Goal: Task Accomplishment & Management: Complete application form

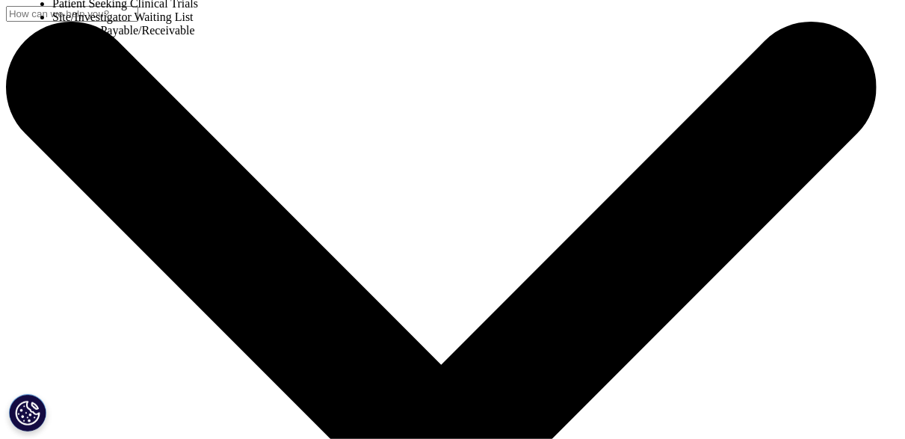
click at [198, 88] on div "Sales HR/Career Patient Seeking Clinical Trials Site/Investigator Waiting List …" at bounding box center [125, 41] width 146 height 94
click at [52, 4] on div at bounding box center [52, 4] width 0 height 0
select select "Other"
type input "Ben"
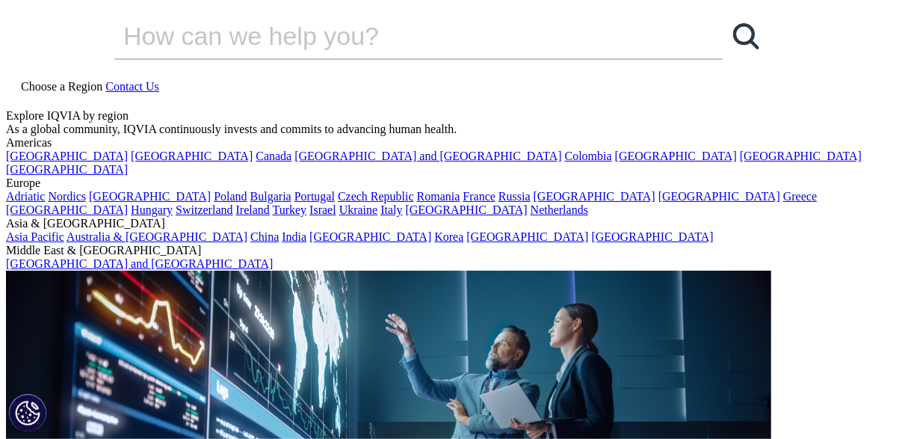
type input "[PERSON_NAME]"
type input "Parsec Automation Corp"
type input "[EMAIL_ADDRESS][PERSON_NAME][DOMAIN_NAME]"
type input "7406565581"
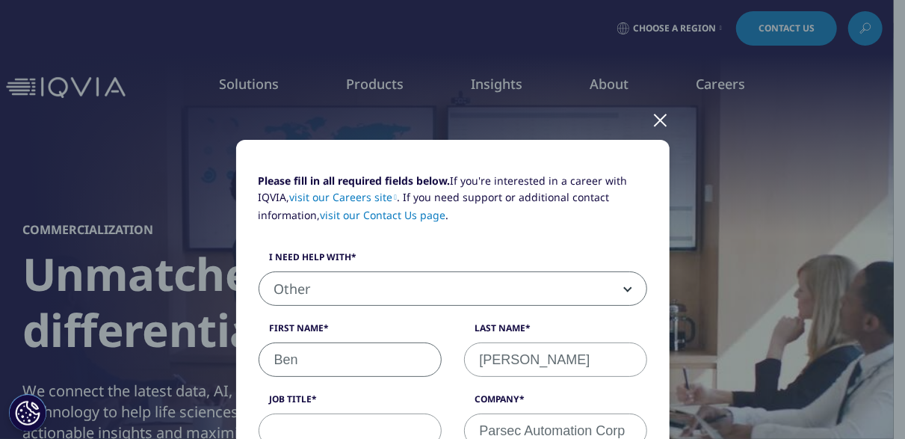
select select "[GEOGRAPHIC_DATA]"
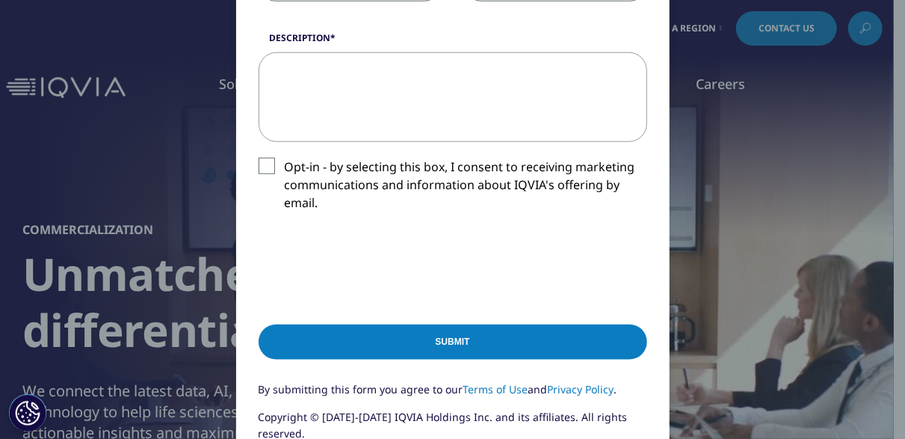
scroll to position [672, 0]
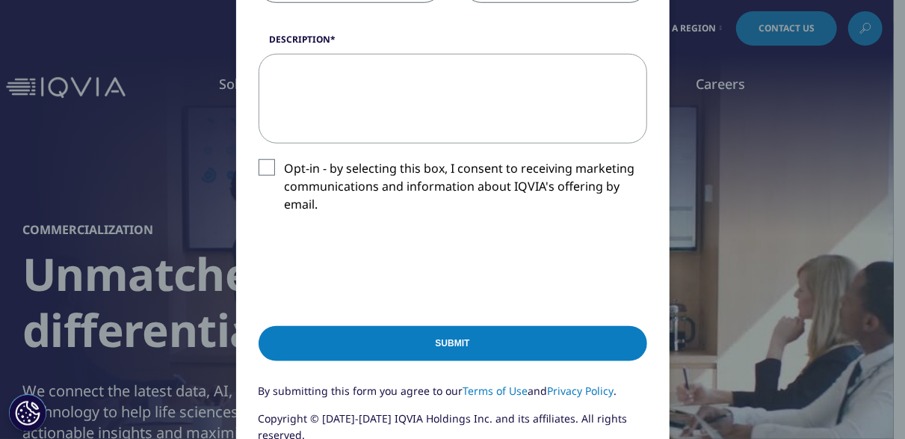
click at [391, 108] on textarea "Description" at bounding box center [453, 99] width 389 height 90
paste textarea "Please send me your catalog with your lowest price for immediate purchase."
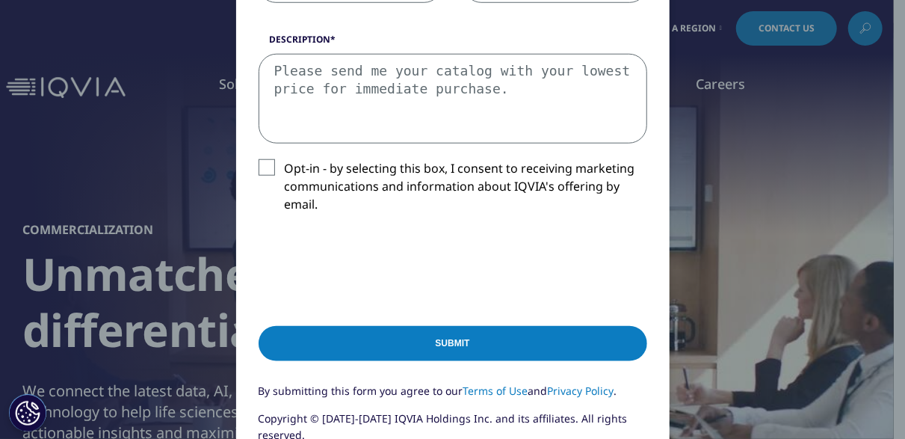
type textarea "Please send me your catalog with your lowest price for immediate purchase."
click at [419, 335] on input "Submit" at bounding box center [453, 343] width 389 height 35
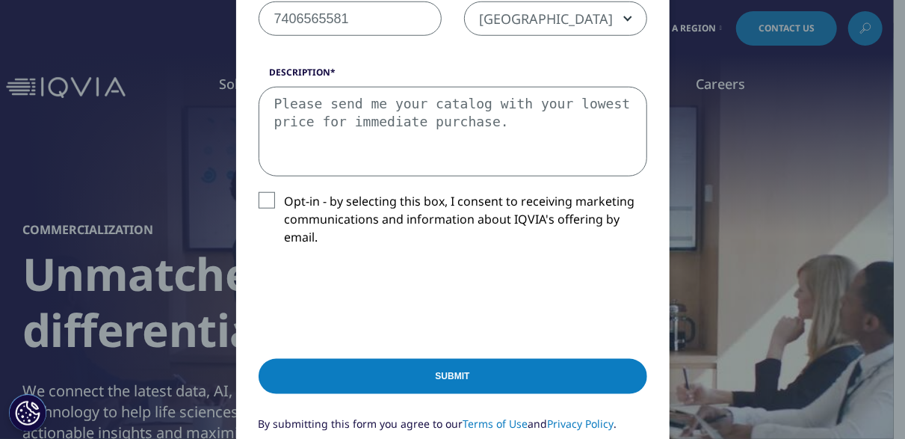
scroll to position [209, 0]
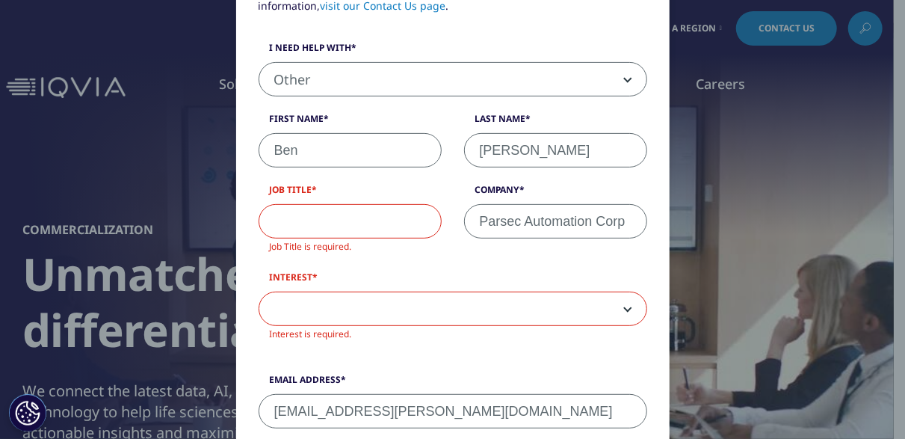
click at [309, 232] on input "Job Title" at bounding box center [350, 221] width 183 height 34
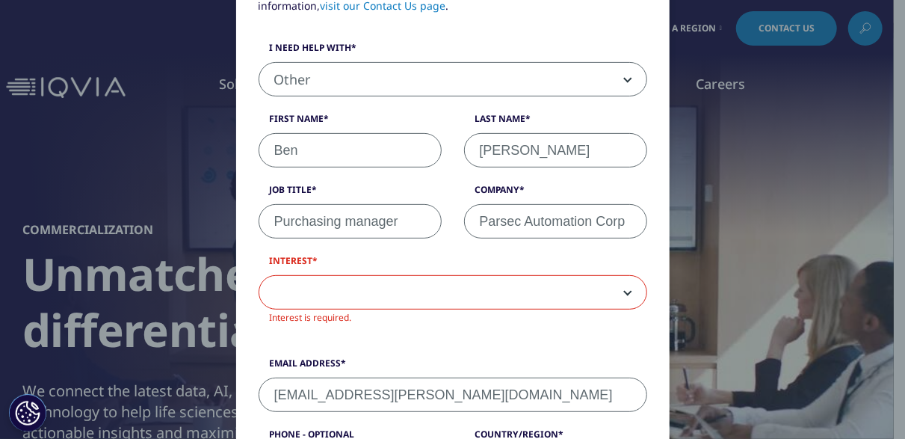
type input "Purchasing manager"
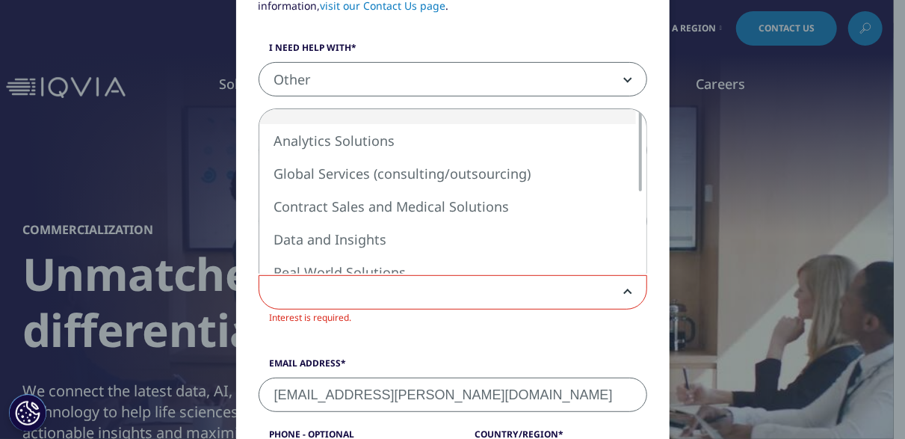
click at [350, 293] on span at bounding box center [452, 293] width 387 height 34
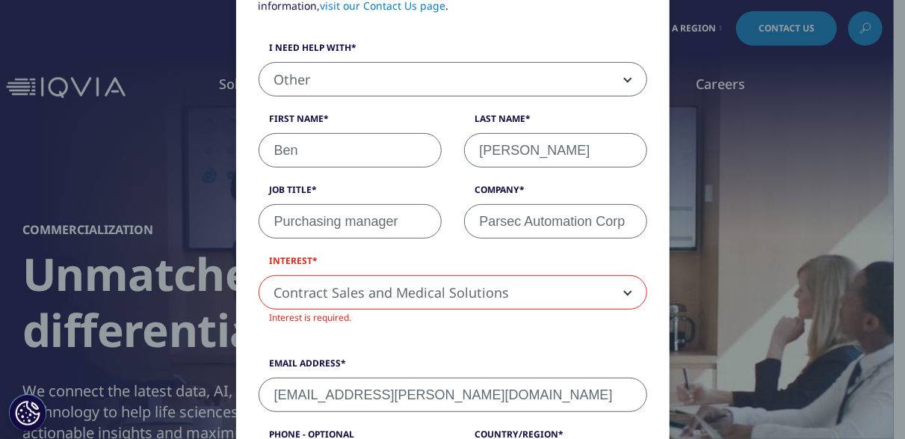
click at [388, 300] on span "Contract Sales and Medical Solutions" at bounding box center [452, 293] width 387 height 34
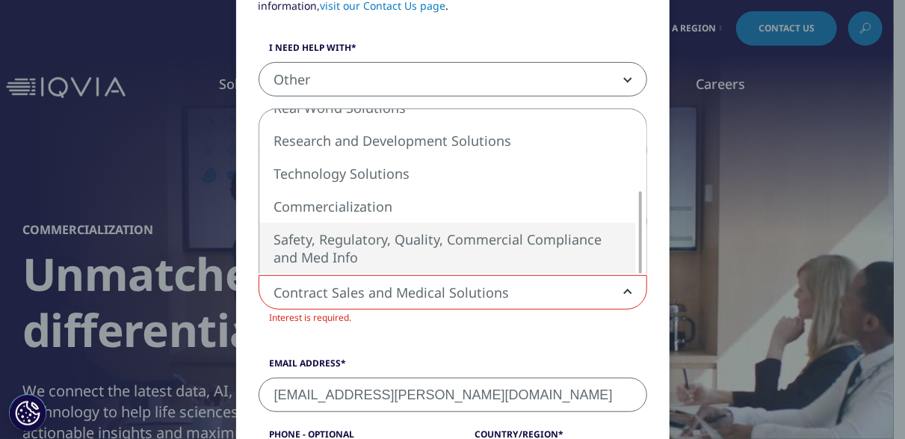
select select "Safety Regulatory Quality Commercial Compliance"
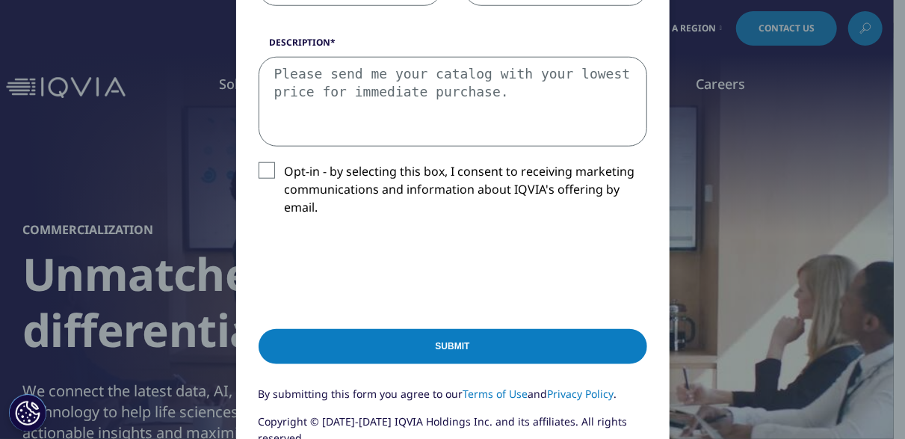
scroll to position [699, 0]
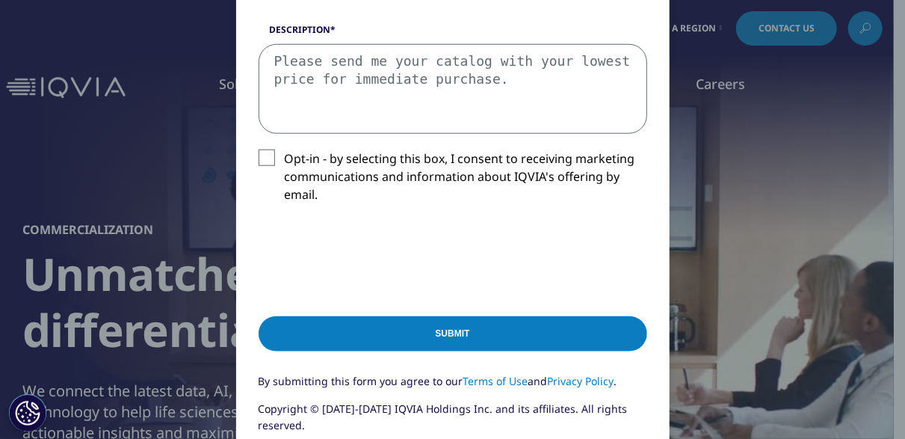
click at [442, 330] on input "Submit" at bounding box center [453, 333] width 389 height 35
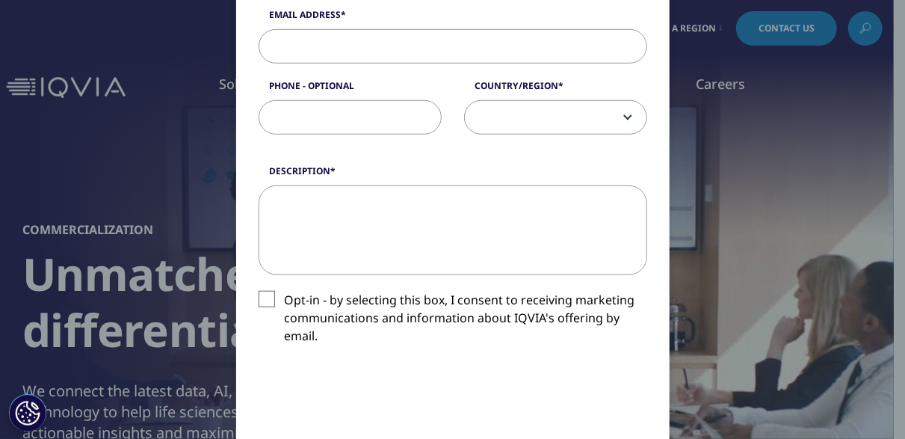
scroll to position [468, 0]
